Goal: Task Accomplishment & Management: Use online tool/utility

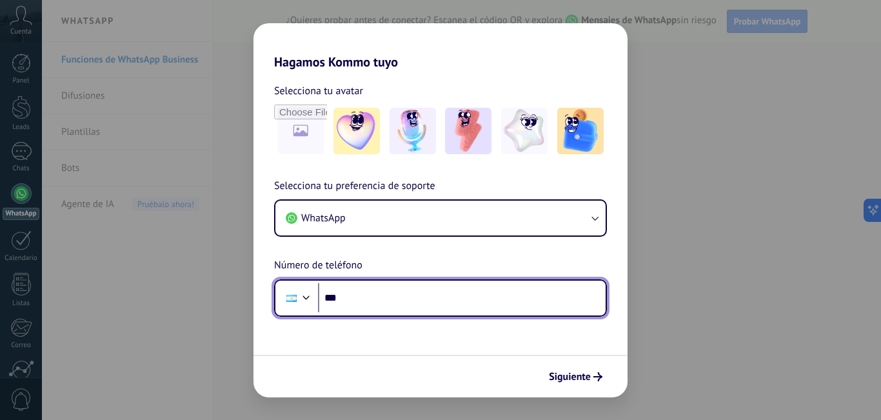
click at [295, 295] on div at bounding box center [291, 298] width 10 height 7
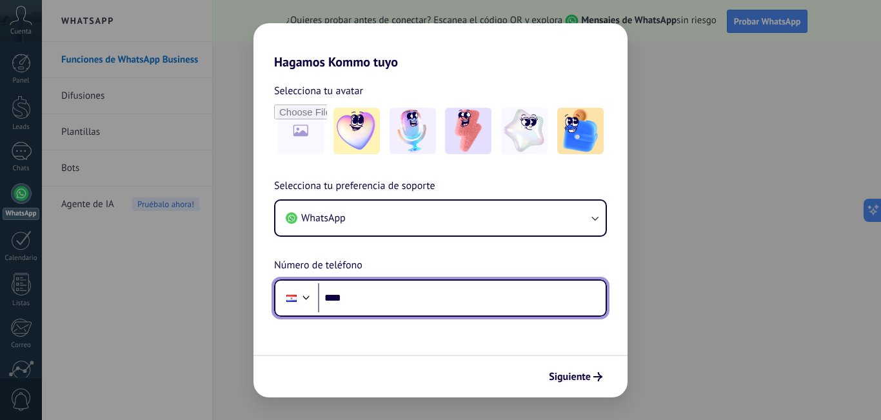
click at [421, 294] on input "***" at bounding box center [462, 298] width 288 height 30
type input "**********"
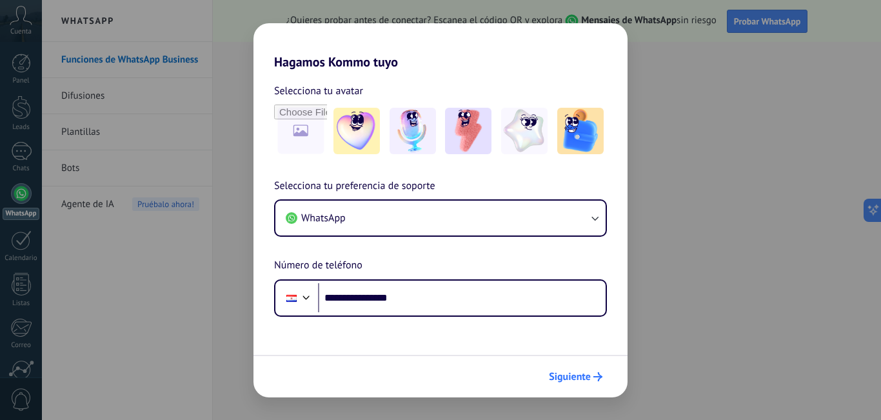
click at [598, 372] on icon "submit" at bounding box center [597, 376] width 9 height 9
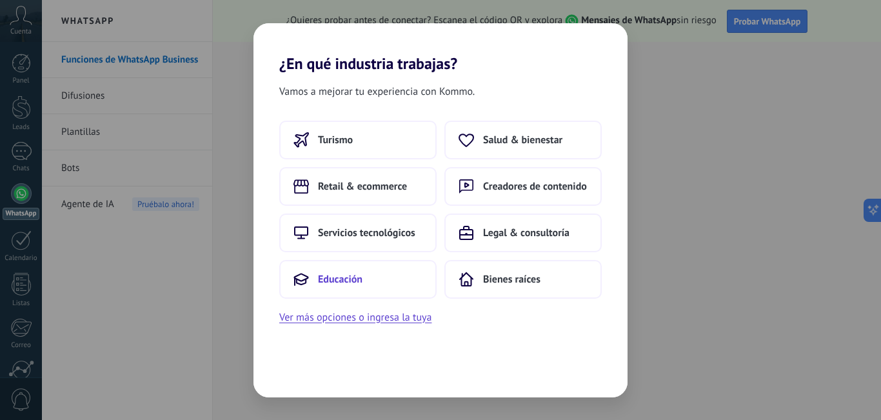
click at [388, 290] on button "Educación" at bounding box center [357, 279] width 157 height 39
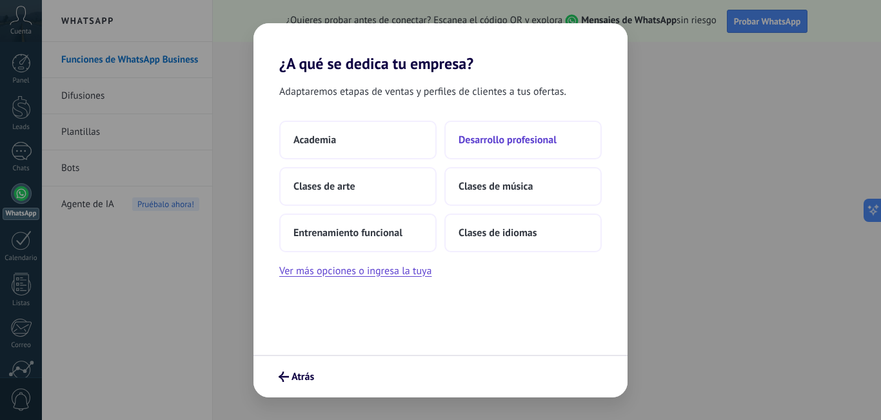
click at [509, 144] on span "Desarrollo profesional" at bounding box center [507, 139] width 98 height 13
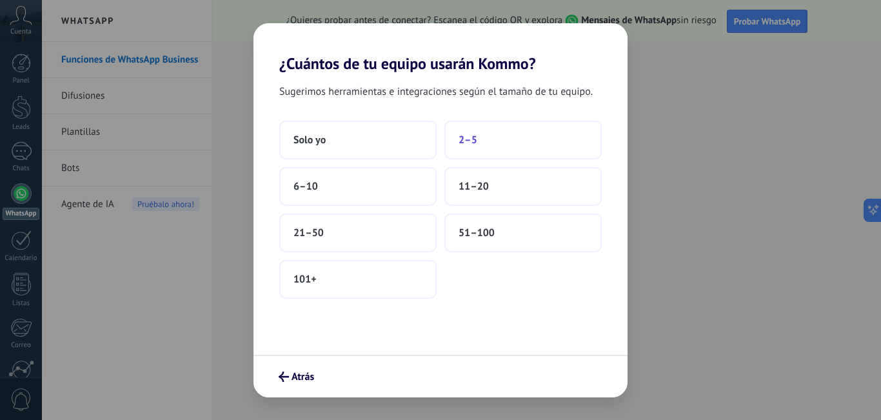
click at [536, 142] on button "2–5" at bounding box center [522, 140] width 157 height 39
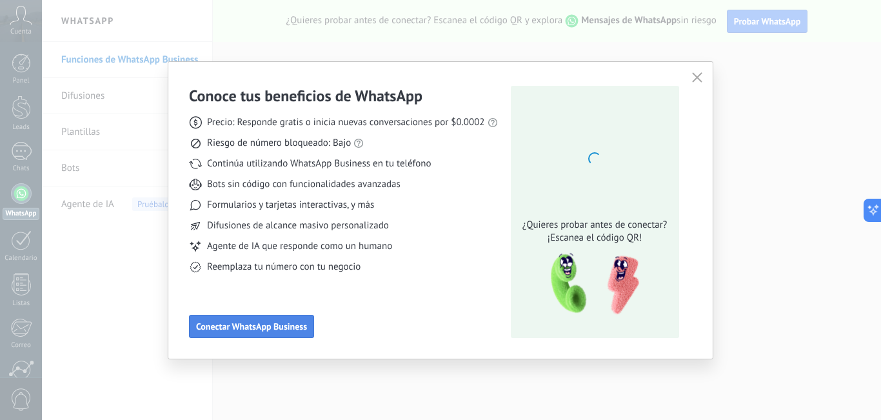
click at [291, 330] on span "Conectar WhatsApp Business" at bounding box center [251, 326] width 111 height 9
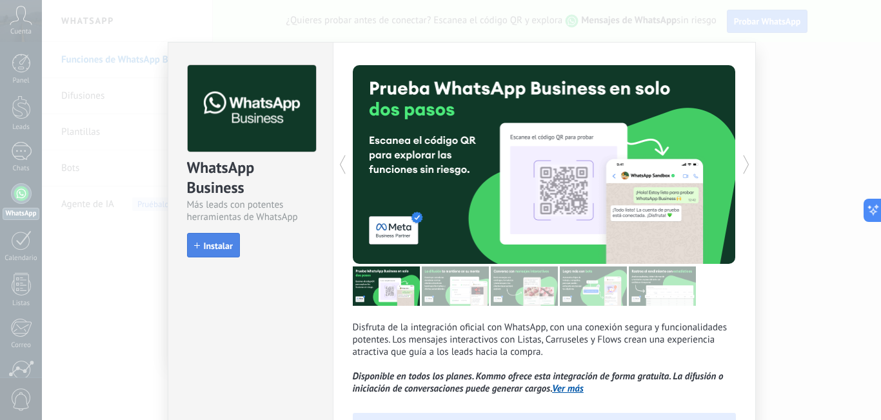
click at [197, 256] on button "Instalar" at bounding box center [213, 245] width 53 height 25
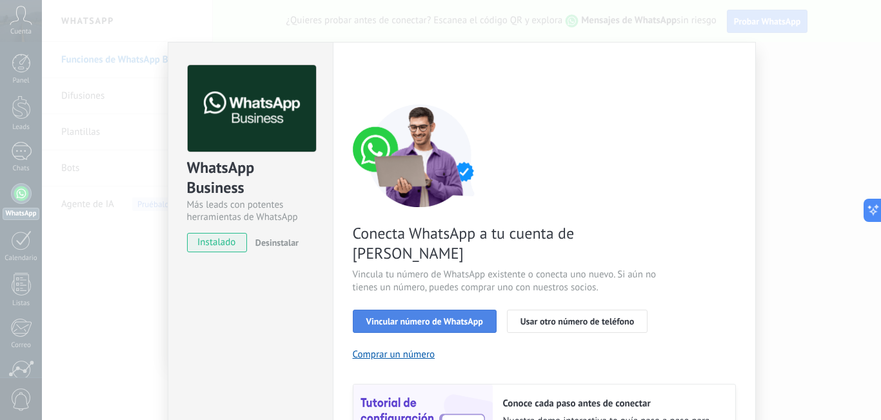
click at [456, 309] on button "Vincular número de WhatsApp" at bounding box center [425, 320] width 144 height 23
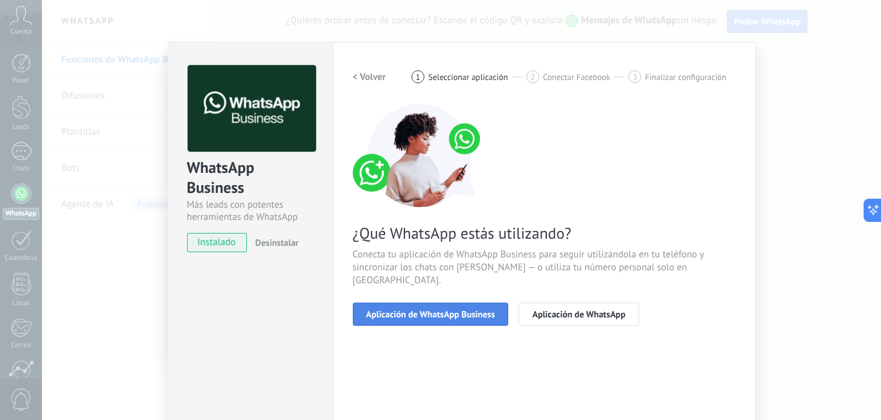
click at [482, 309] on span "Aplicación de WhatsApp Business" at bounding box center [430, 313] width 129 height 9
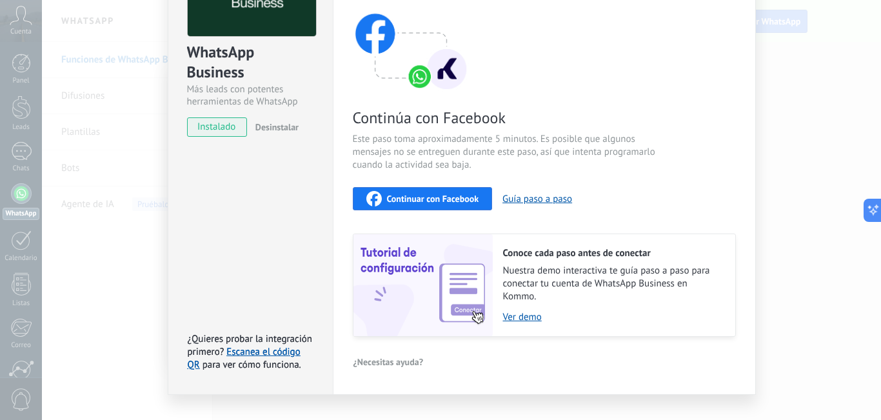
scroll to position [112, 0]
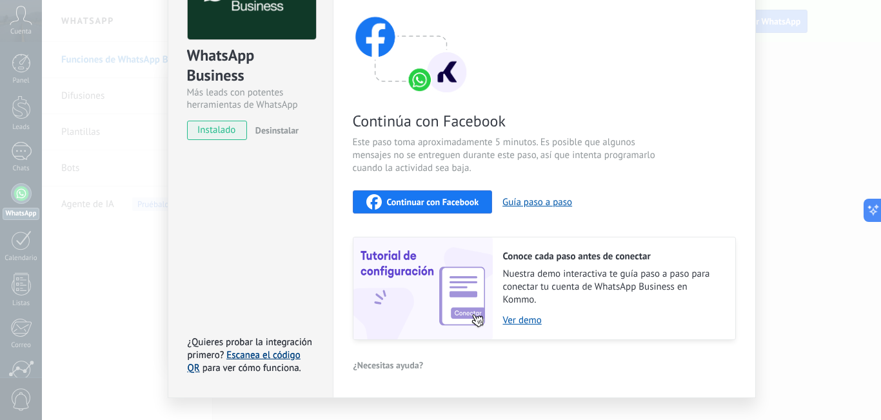
click at [270, 353] on link "Escanea el código QR" at bounding box center [244, 361] width 113 height 25
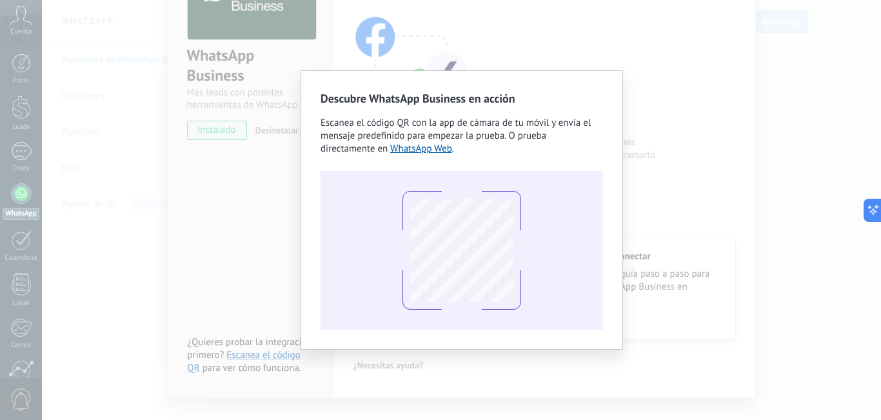
click at [201, 276] on div "Descubre WhatsApp Business en acción Escanea el código QR con la app [PERSON_NA…" at bounding box center [461, 210] width 839 height 420
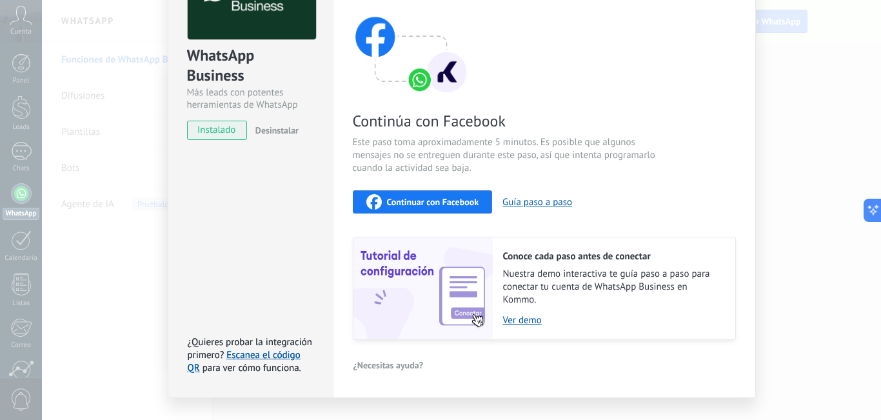
click at [706, 123] on div "Continúa con Facebook Este paso toma aproximadamente 5 minutos. Es posible que …" at bounding box center [544, 166] width 383 height 348
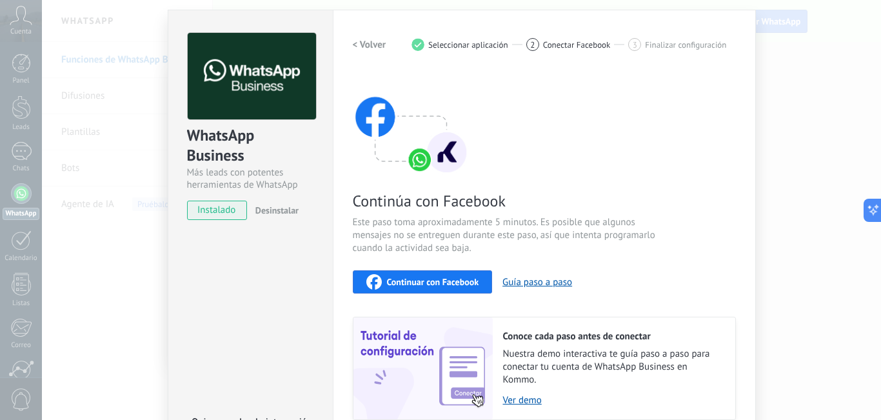
scroll to position [9, 0]
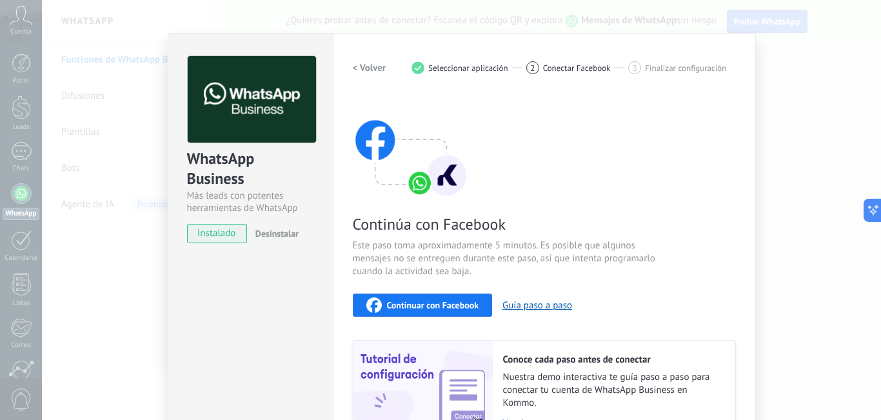
click at [703, 123] on div "Continúa con Facebook Este paso toma aproximadamente 5 minutos. Es posible que …" at bounding box center [544, 269] width 383 height 348
click at [204, 234] on span "instalado" at bounding box center [217, 233] width 59 height 19
